Goal: Task Accomplishment & Management: Complete application form

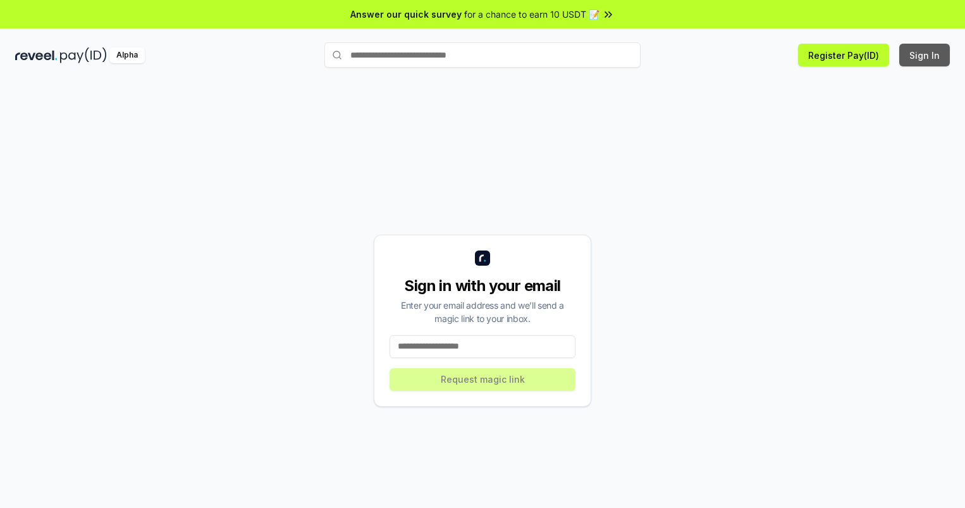
click at [925, 55] on button "Sign In" at bounding box center [924, 55] width 51 height 23
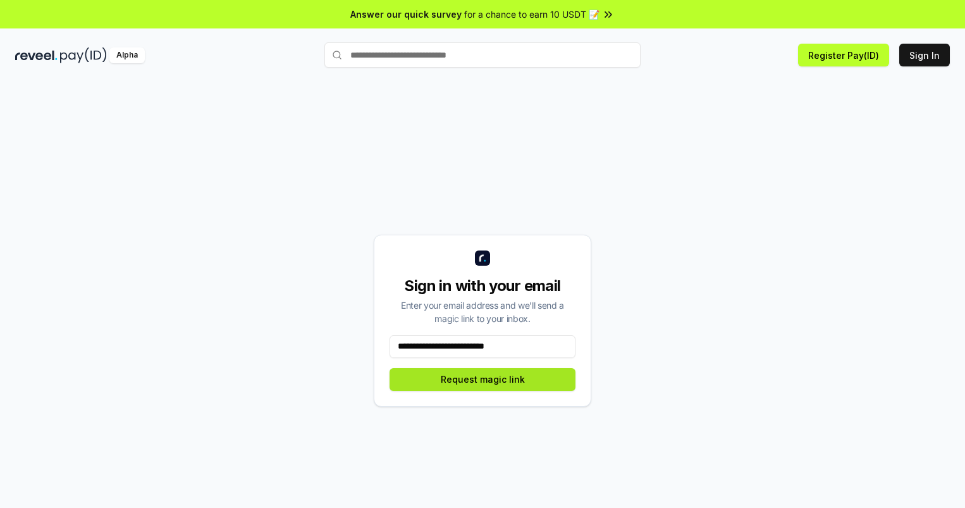
type input "**********"
click at [483, 379] on button "Request magic link" at bounding box center [483, 379] width 186 height 23
